Goal: Task Accomplishment & Management: Manage account settings

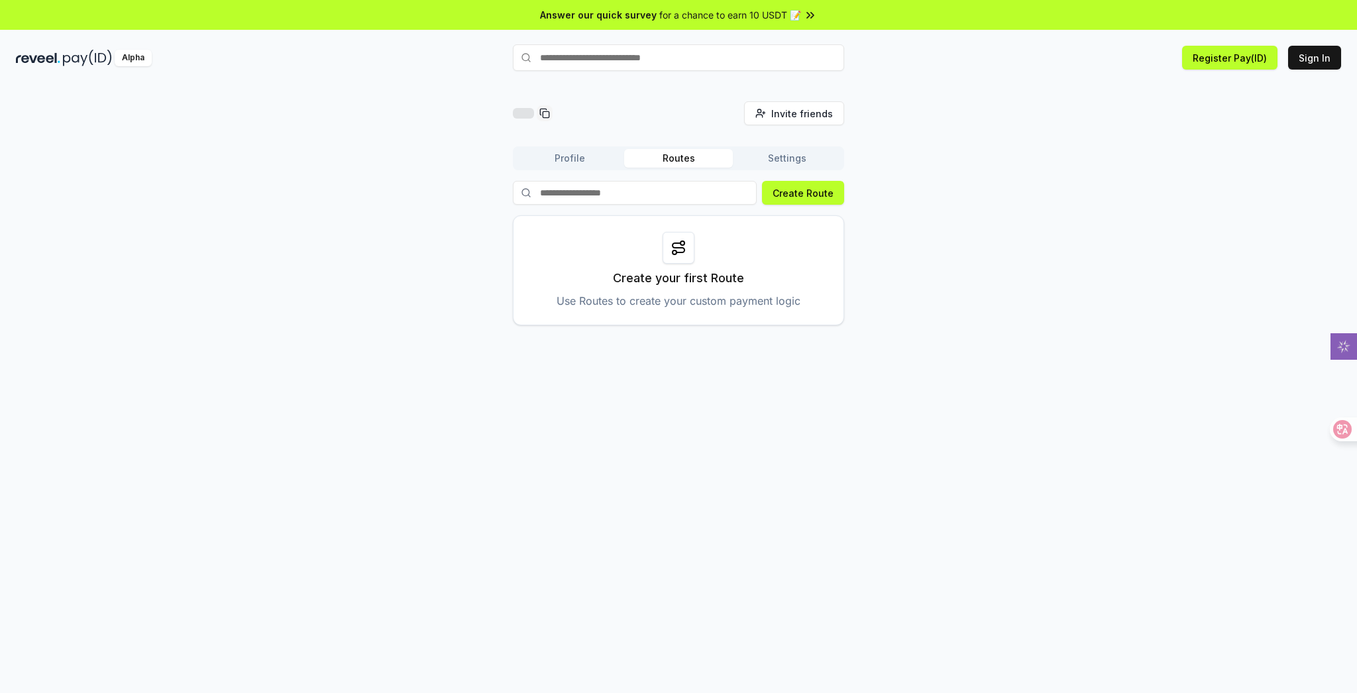
click at [796, 154] on button "Settings" at bounding box center [787, 158] width 109 height 19
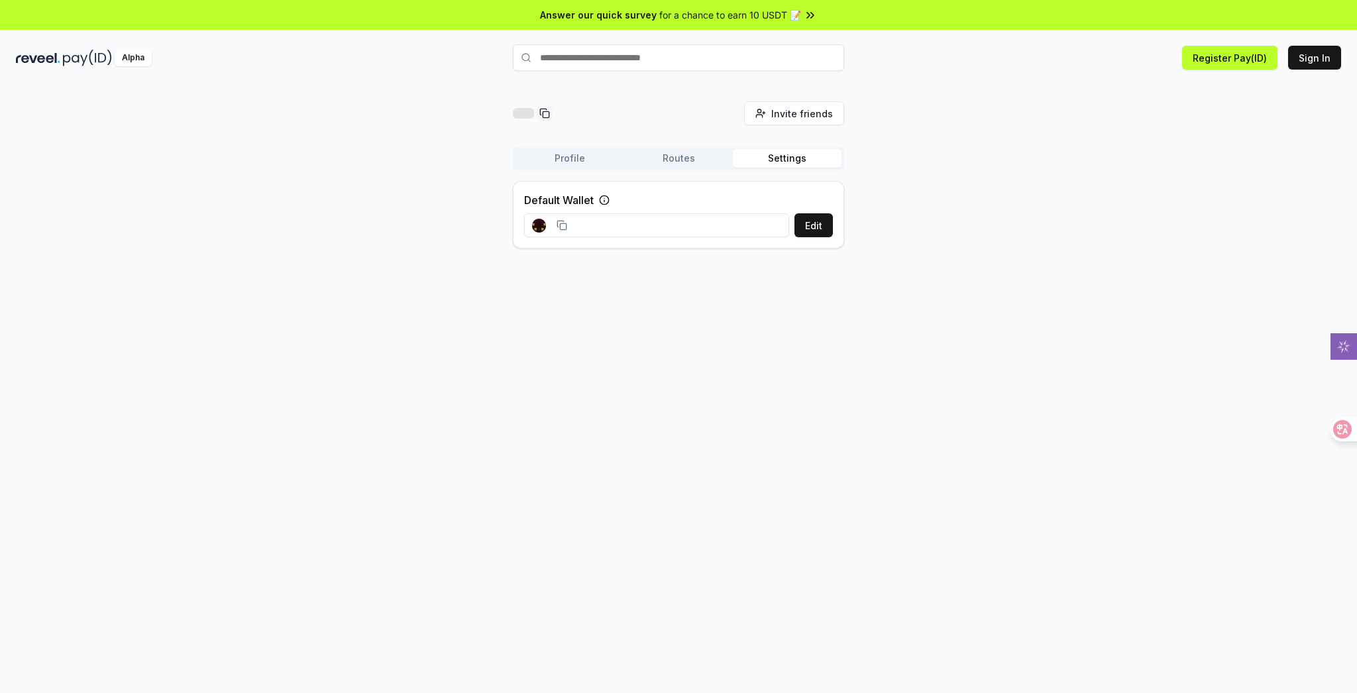
click at [540, 225] on rect at bounding box center [540, 224] width 3 height 3
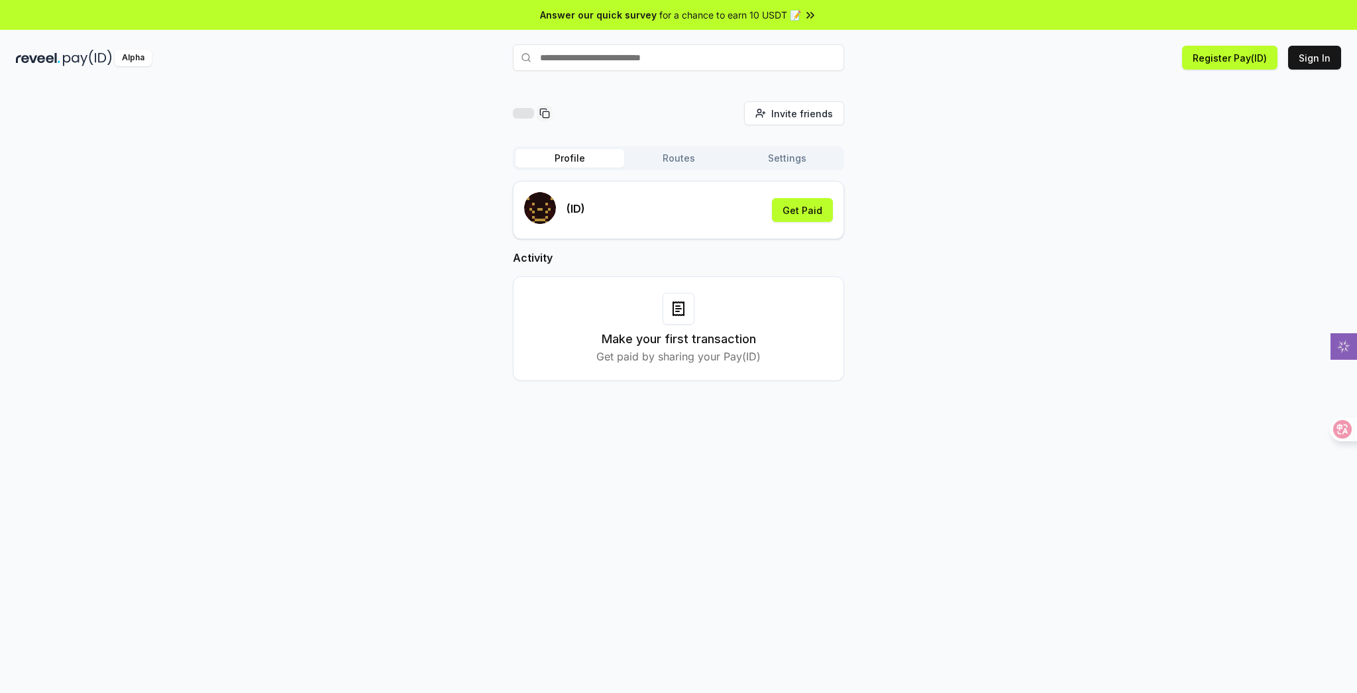
click at [566, 156] on button "Profile" at bounding box center [569, 158] width 109 height 19
click at [798, 213] on button "Get Paid" at bounding box center [802, 210] width 61 height 24
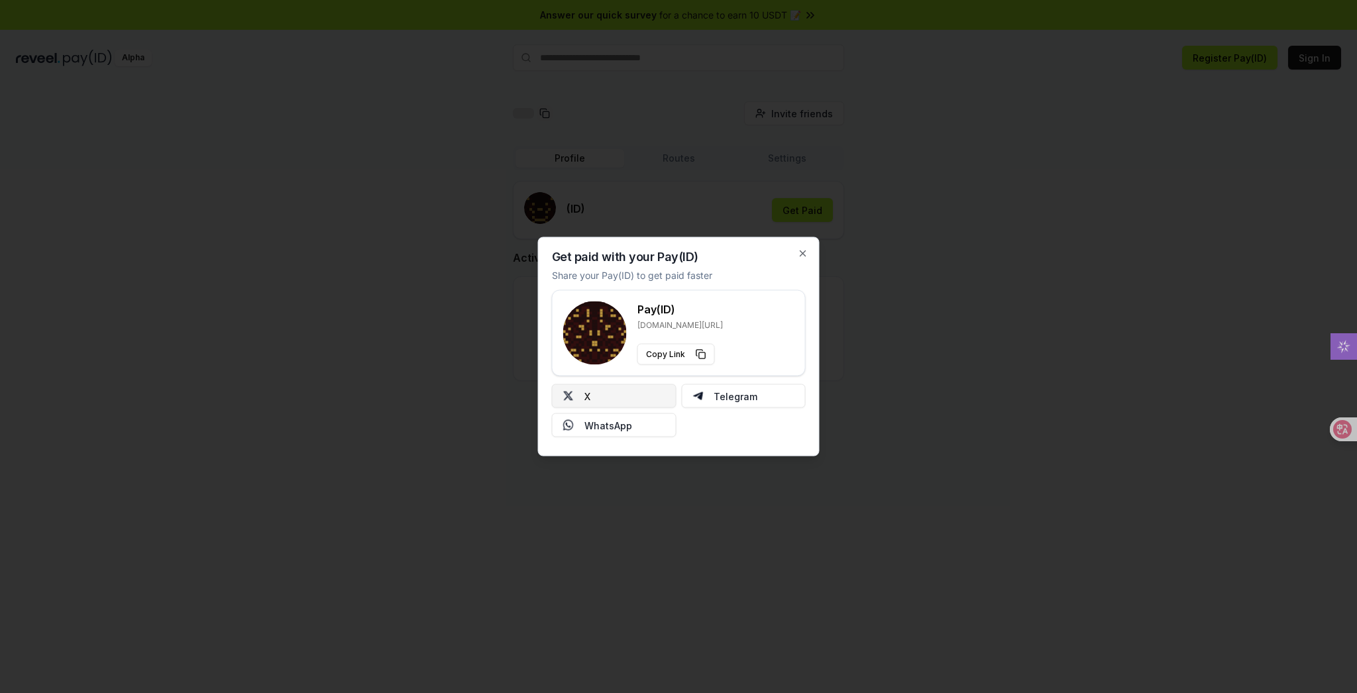
click at [653, 392] on button "X" at bounding box center [614, 396] width 125 height 24
click at [802, 249] on icon "button" at bounding box center [803, 253] width 11 height 11
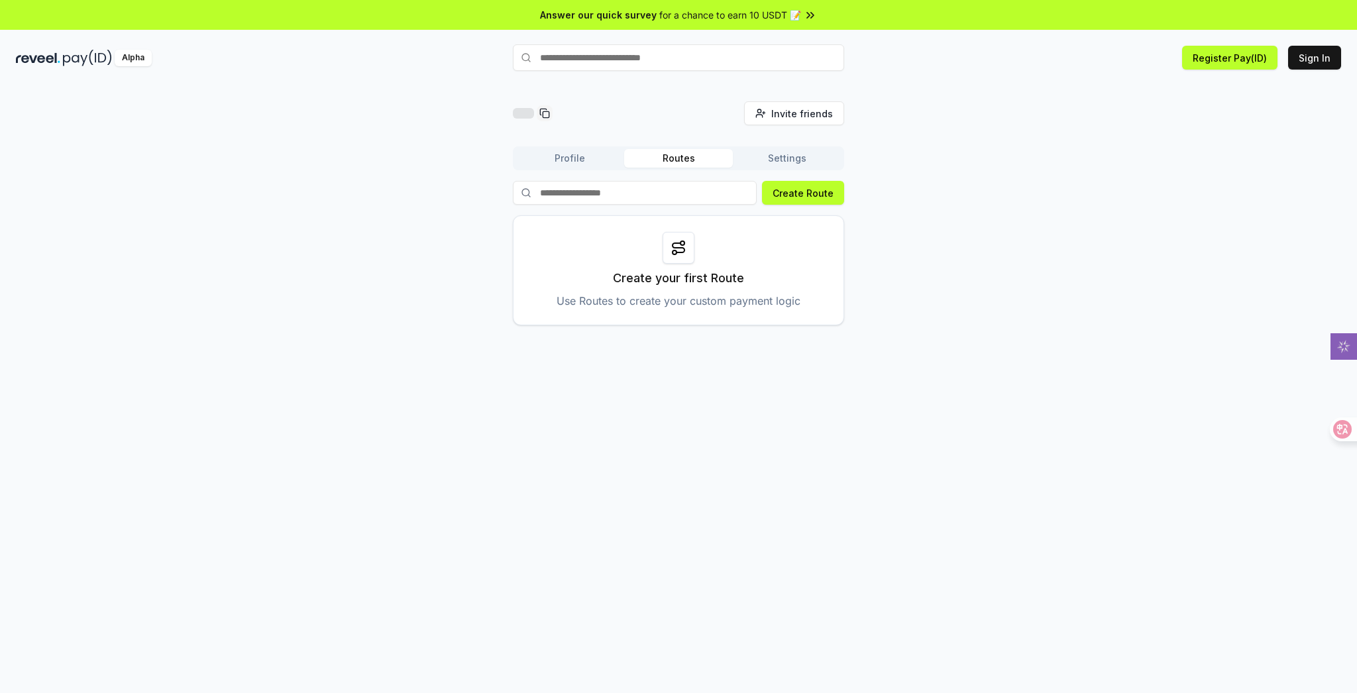
click at [668, 158] on button "Routes" at bounding box center [678, 158] width 109 height 19
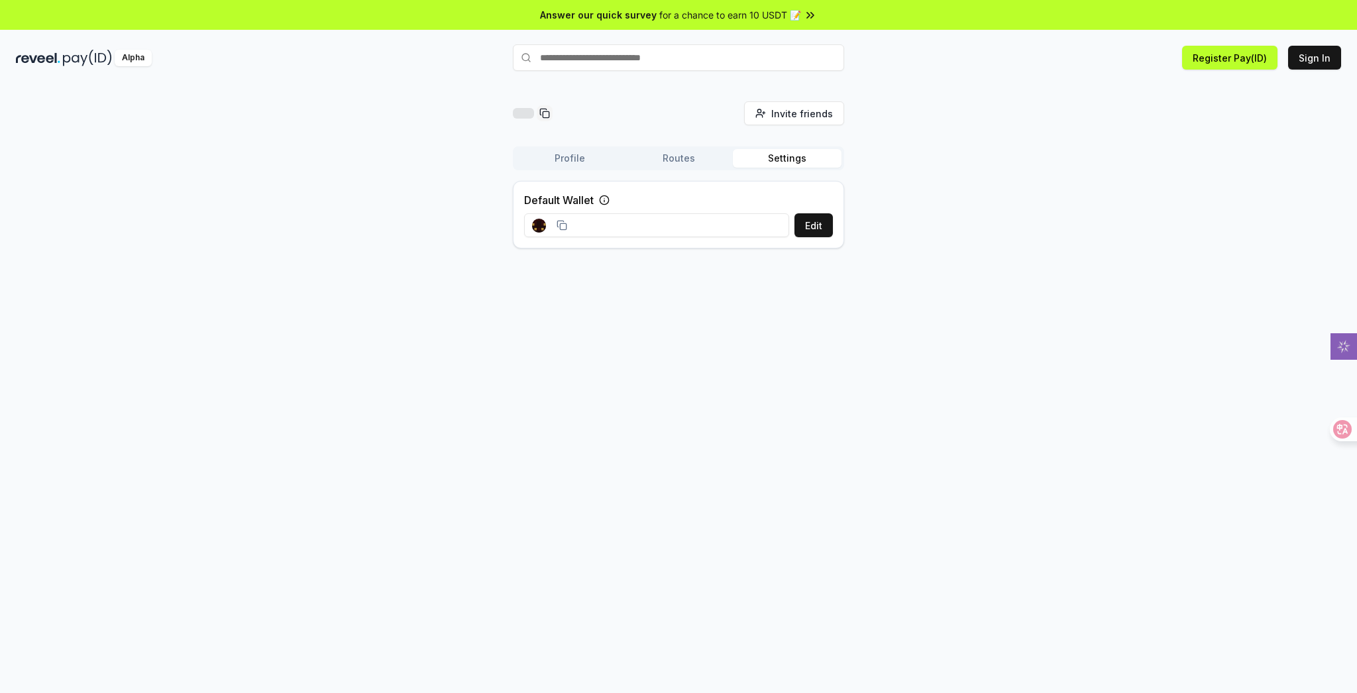
click at [761, 157] on button "Settings" at bounding box center [787, 158] width 109 height 19
click at [804, 107] on span "Invite friends" at bounding box center [802, 114] width 62 height 14
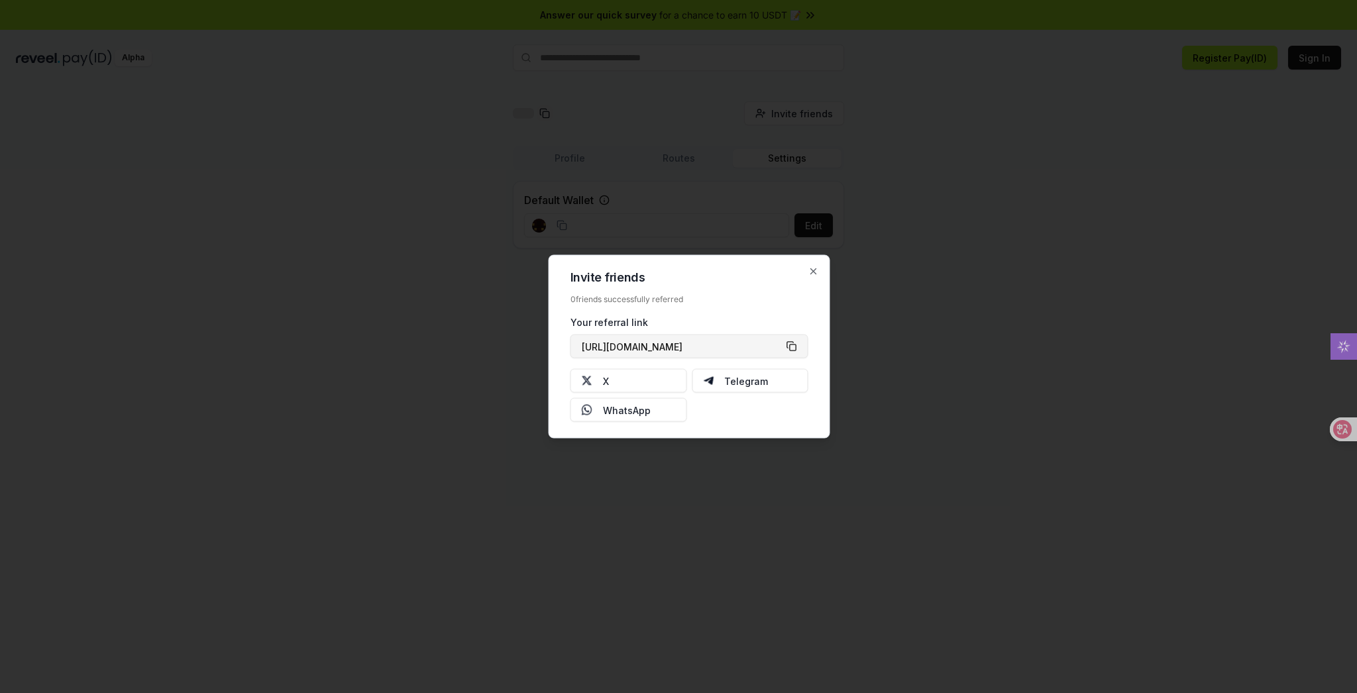
click at [737, 347] on button "https://reveel.id/refer/" at bounding box center [689, 347] width 238 height 24
click at [814, 274] on icon "button" at bounding box center [813, 271] width 11 height 11
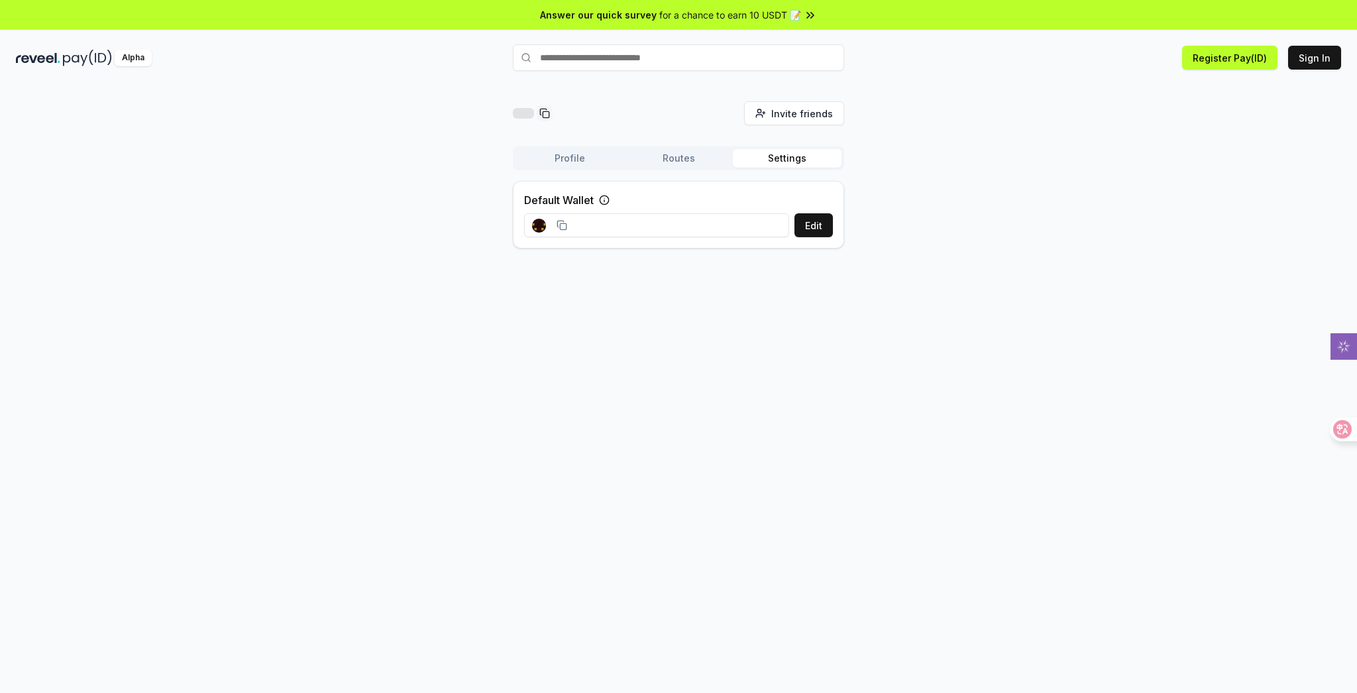
click at [66, 58] on img at bounding box center [87, 58] width 49 height 17
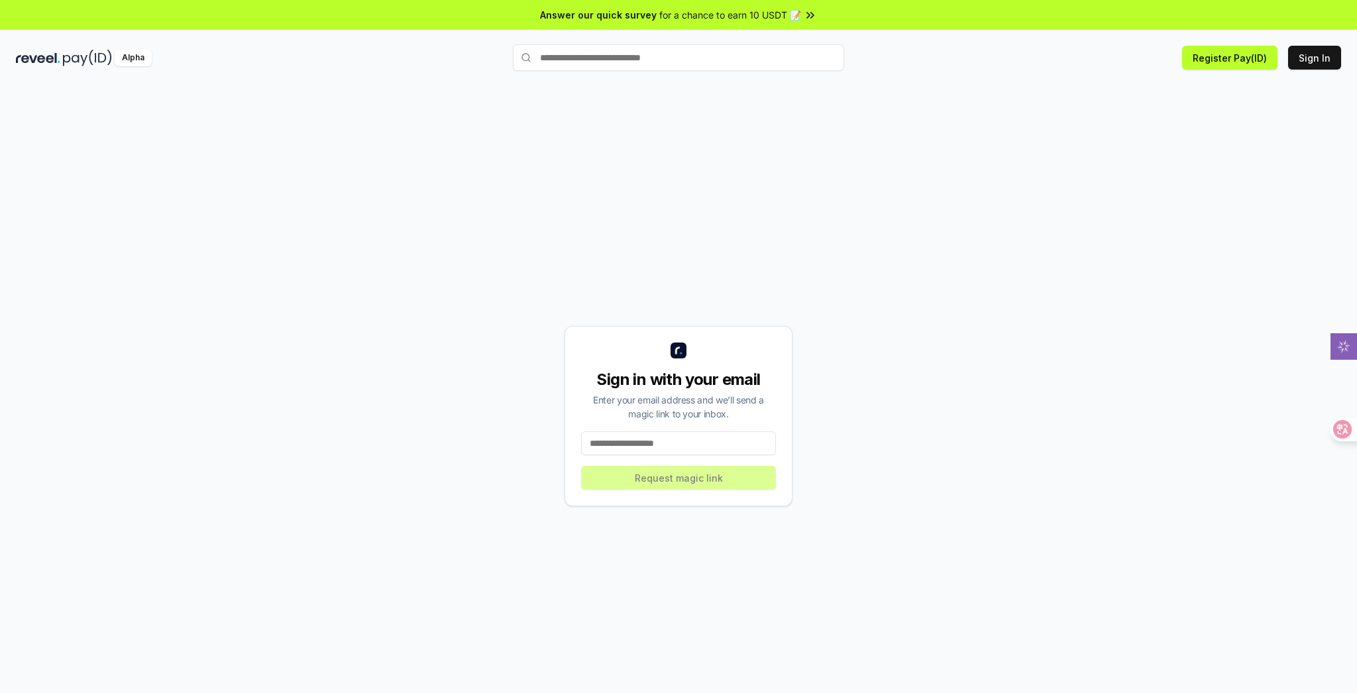
click at [726, 434] on input at bounding box center [678, 443] width 195 height 24
click at [1316, 56] on button "Sign In" at bounding box center [1314, 58] width 53 height 24
click at [677, 65] on input "text" at bounding box center [678, 57] width 331 height 26
click at [58, 64] on img at bounding box center [38, 58] width 44 height 17
click at [789, 15] on span "for a chance to earn 10 USDT 📝" at bounding box center [730, 15] width 142 height 14
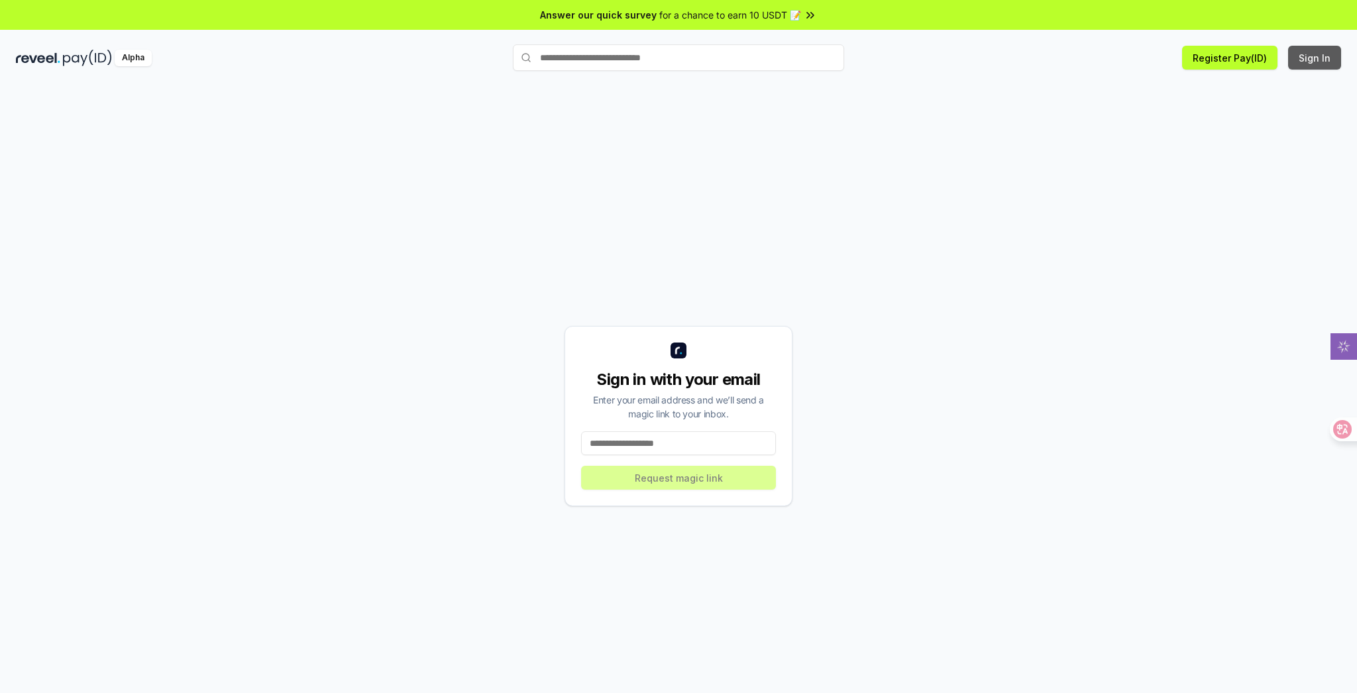
click at [1323, 53] on button "Sign In" at bounding box center [1314, 58] width 53 height 24
click at [694, 443] on input at bounding box center [678, 443] width 195 height 24
paste input "**********"
type input "**********"
click at [727, 480] on button "Request magic link" at bounding box center [678, 478] width 195 height 24
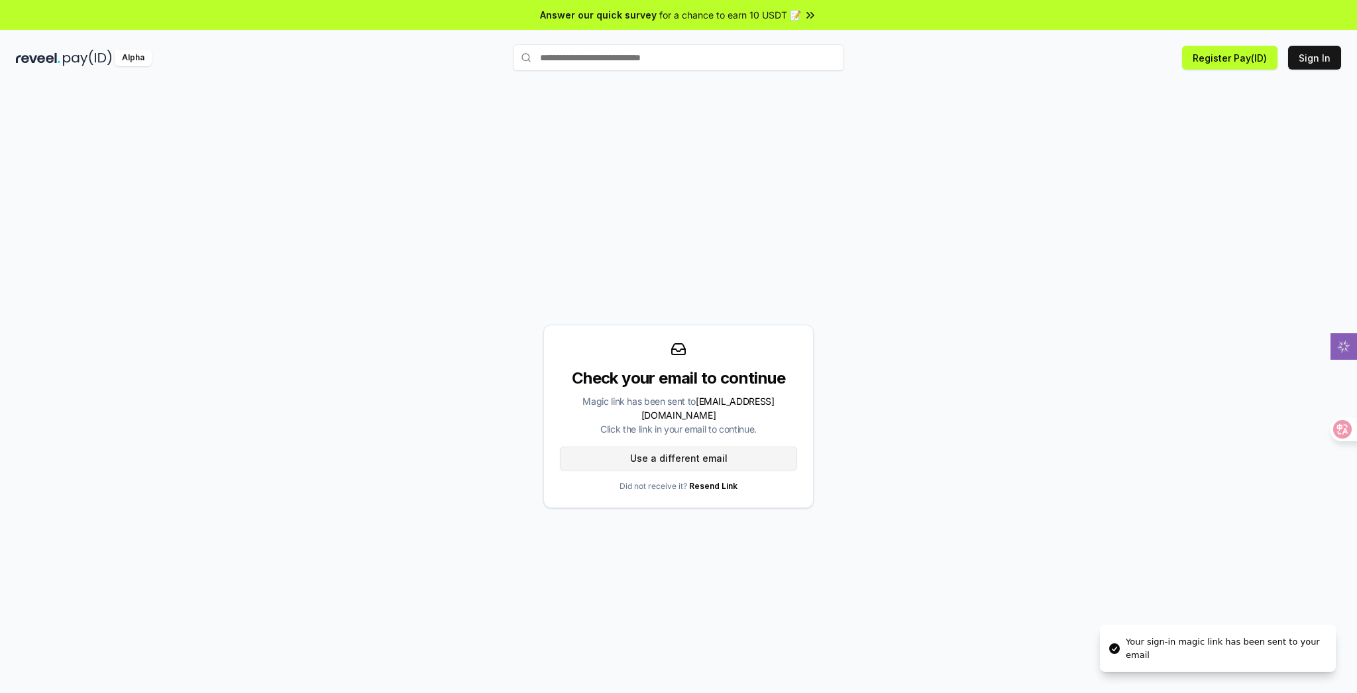
click at [743, 449] on button "Use a different email" at bounding box center [678, 458] width 237 height 24
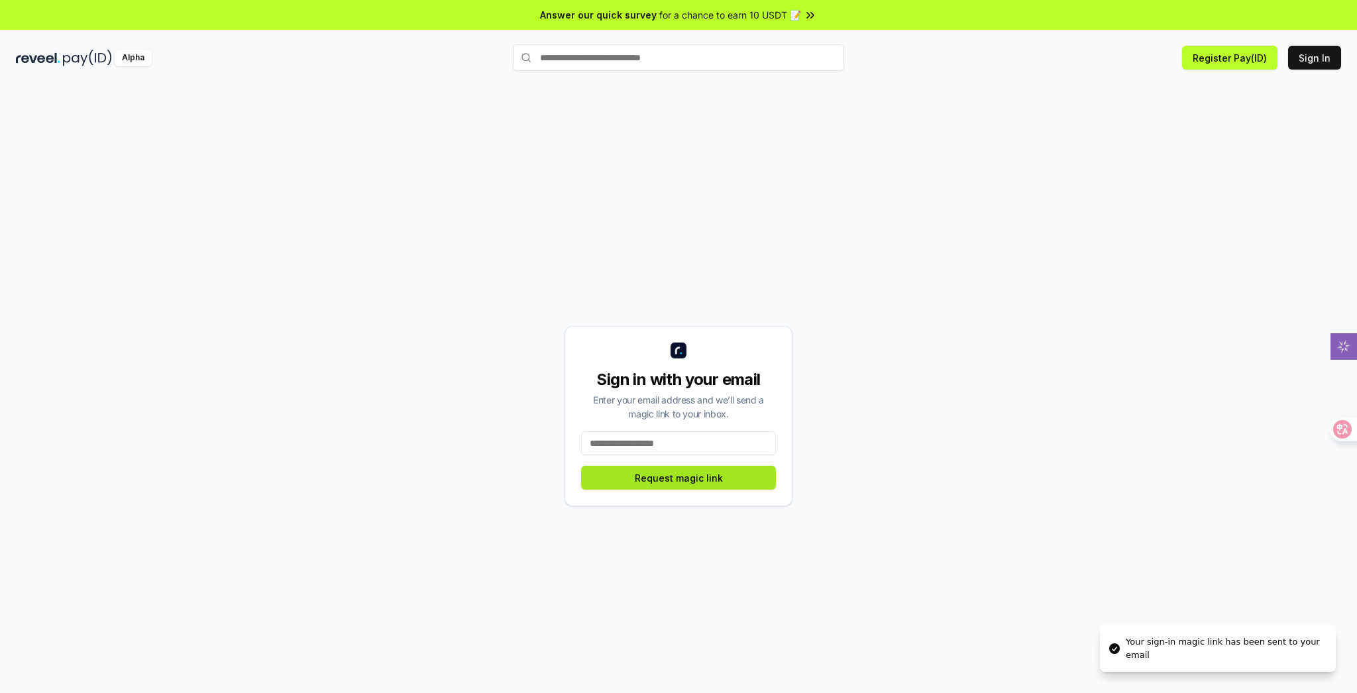
click at [729, 480] on button "Request magic link" at bounding box center [678, 478] width 195 height 24
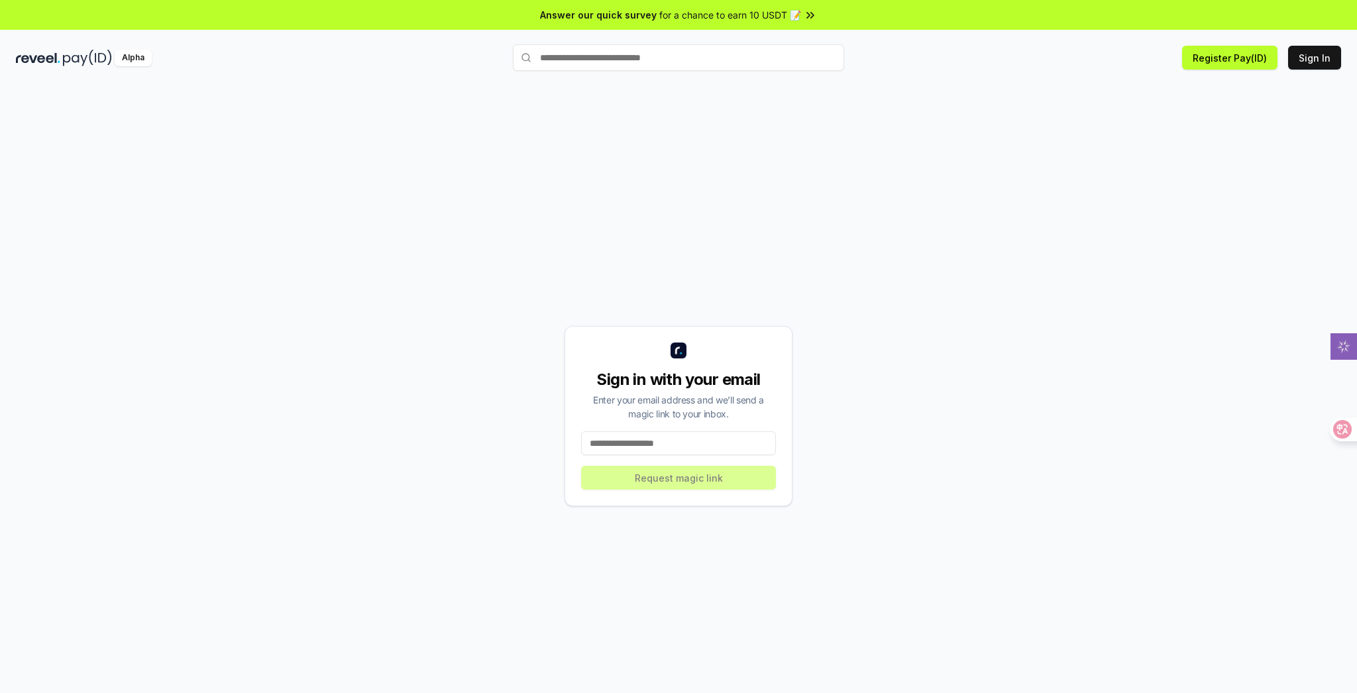
click at [697, 450] on input at bounding box center [678, 443] width 195 height 24
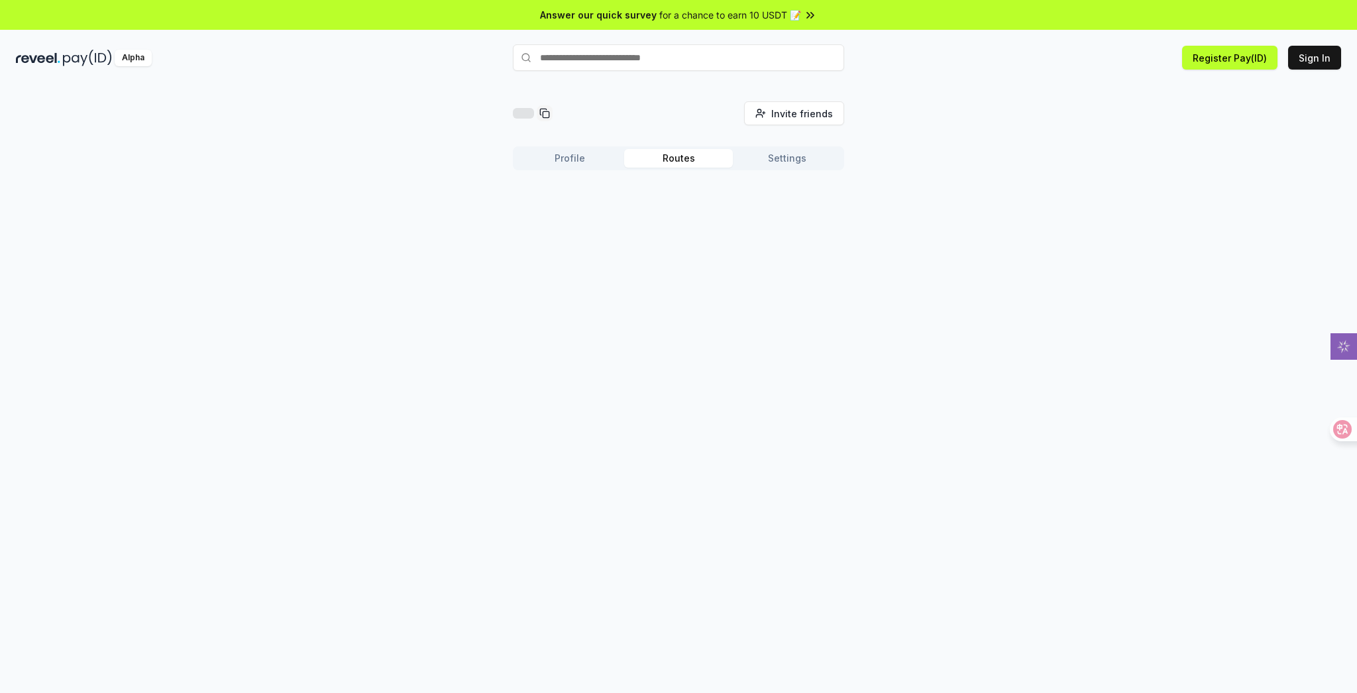
click at [681, 160] on button "Routes" at bounding box center [678, 158] width 109 height 19
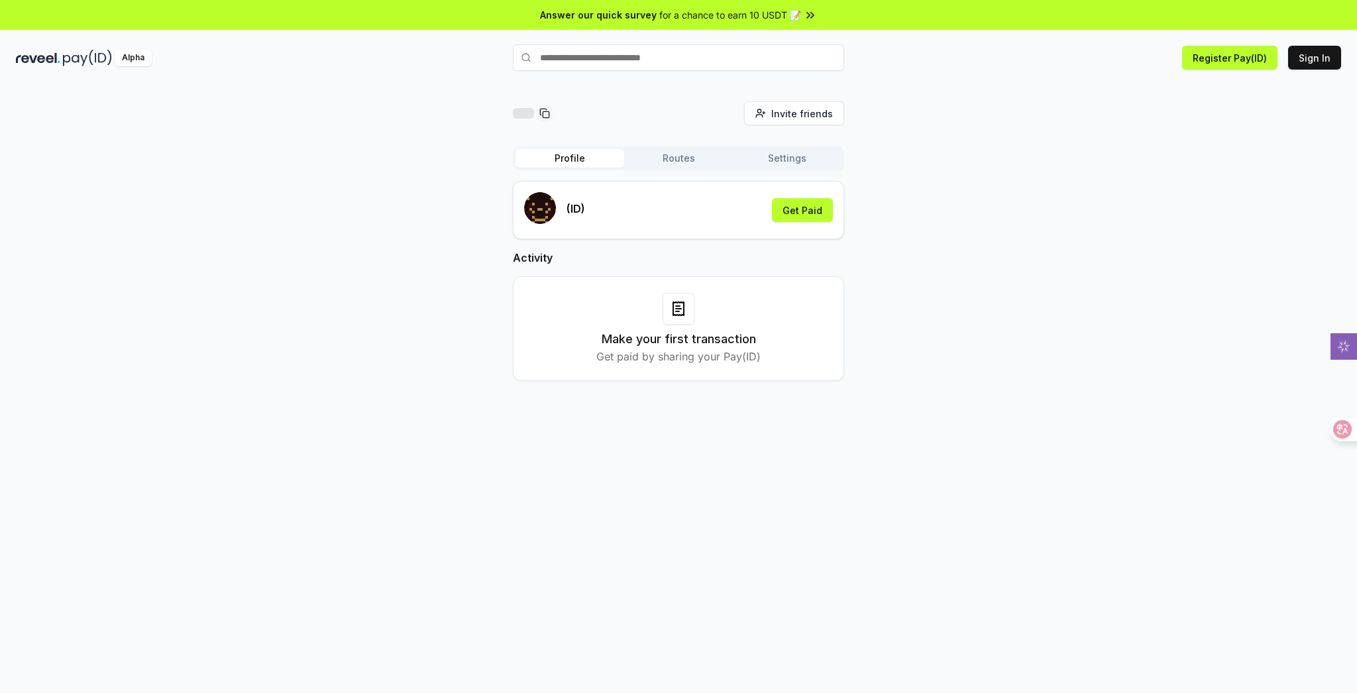
click at [566, 159] on button "Profile" at bounding box center [569, 158] width 109 height 19
click at [58, 62] on img at bounding box center [38, 58] width 44 height 17
